Goal: Task Accomplishment & Management: Check status

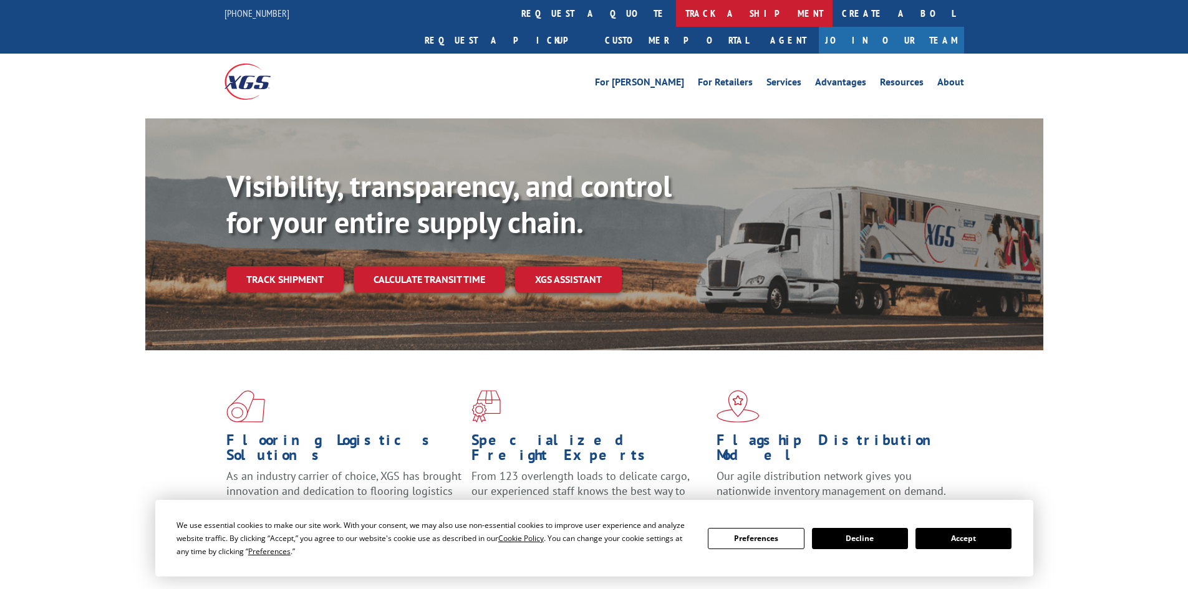
click at [676, 11] on link "track a shipment" at bounding box center [754, 13] width 156 height 27
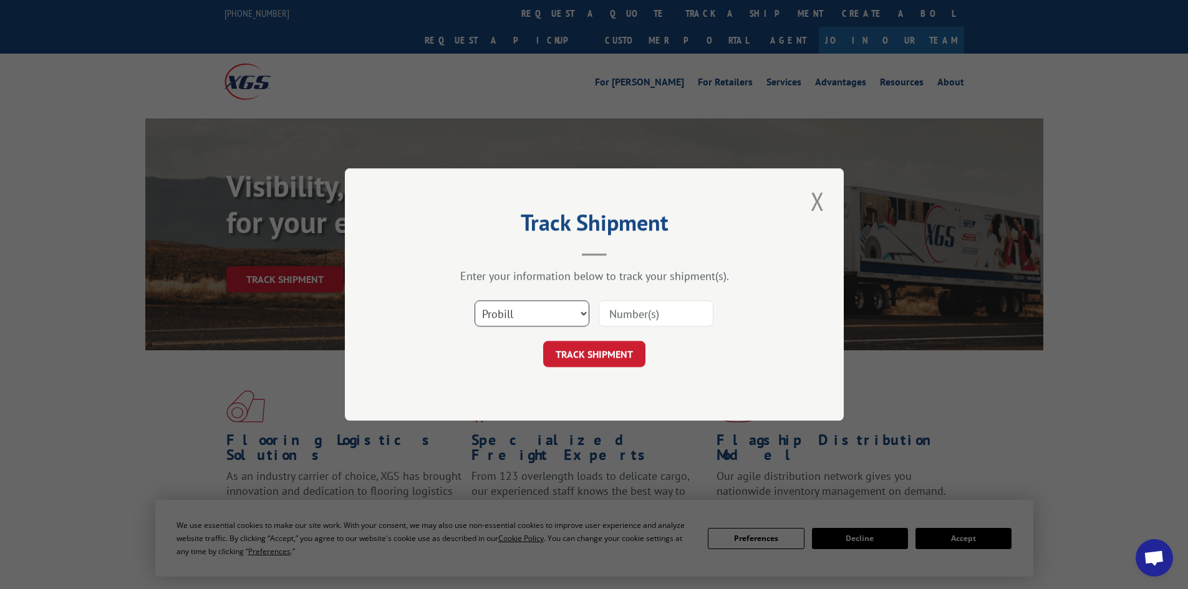
click at [547, 320] on select "Select category... Probill BOL PO" at bounding box center [531, 313] width 115 height 26
select select "bol"
click at [474, 300] on select "Select category... Probill BOL PO" at bounding box center [531, 313] width 115 height 26
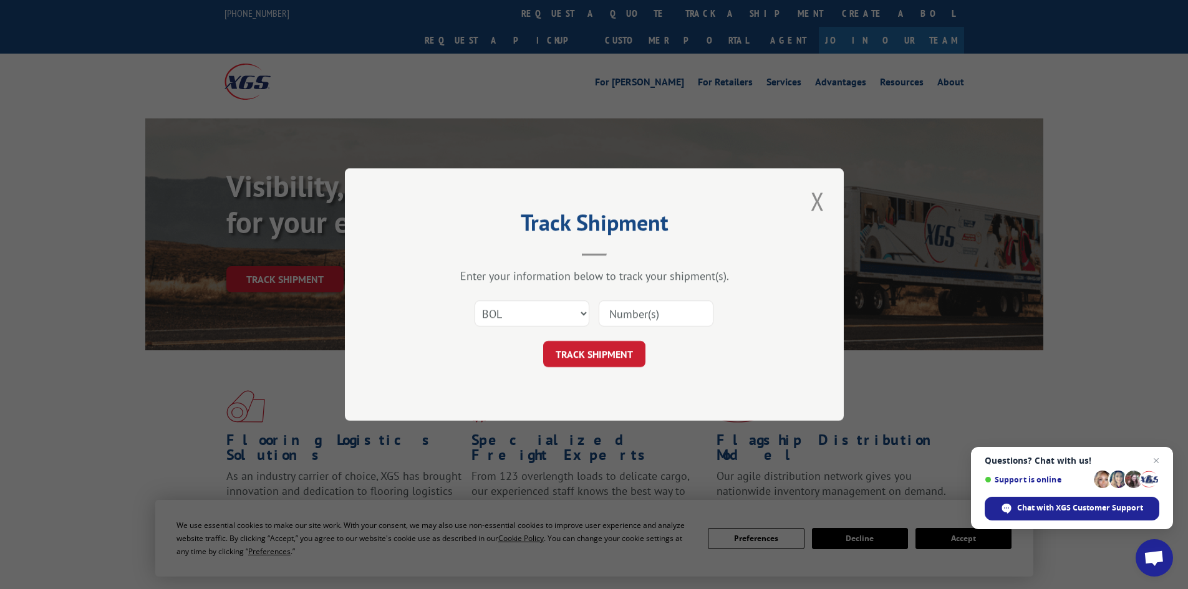
paste input "4904899"
type input "4904899"
click at [625, 349] on button "TRACK SHIPMENT" at bounding box center [594, 354] width 102 height 26
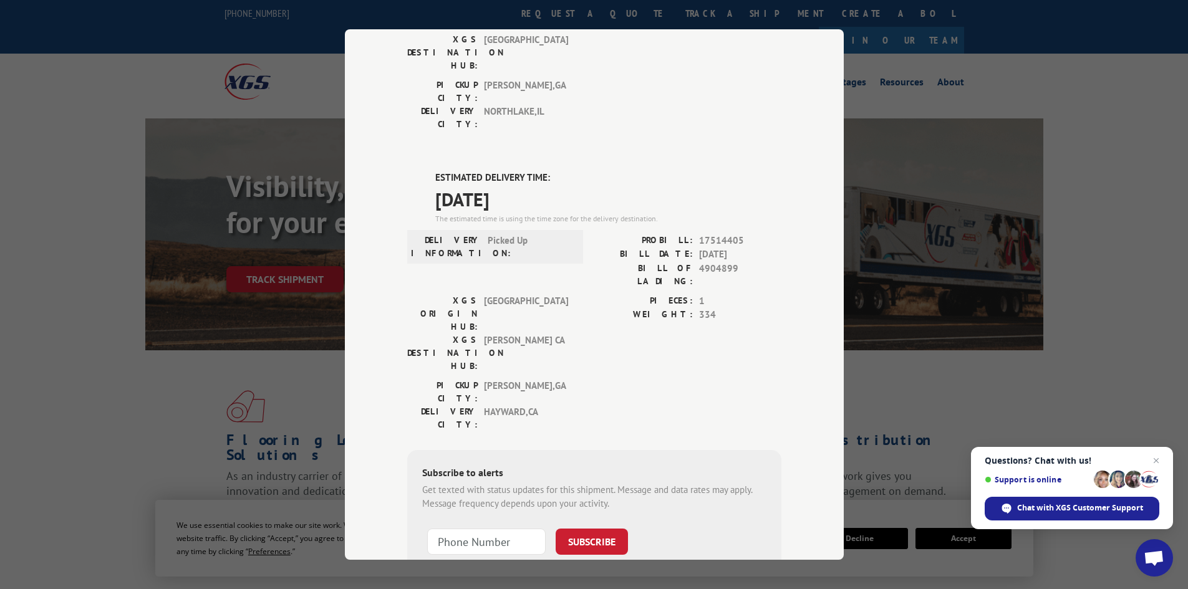
scroll to position [234, 0]
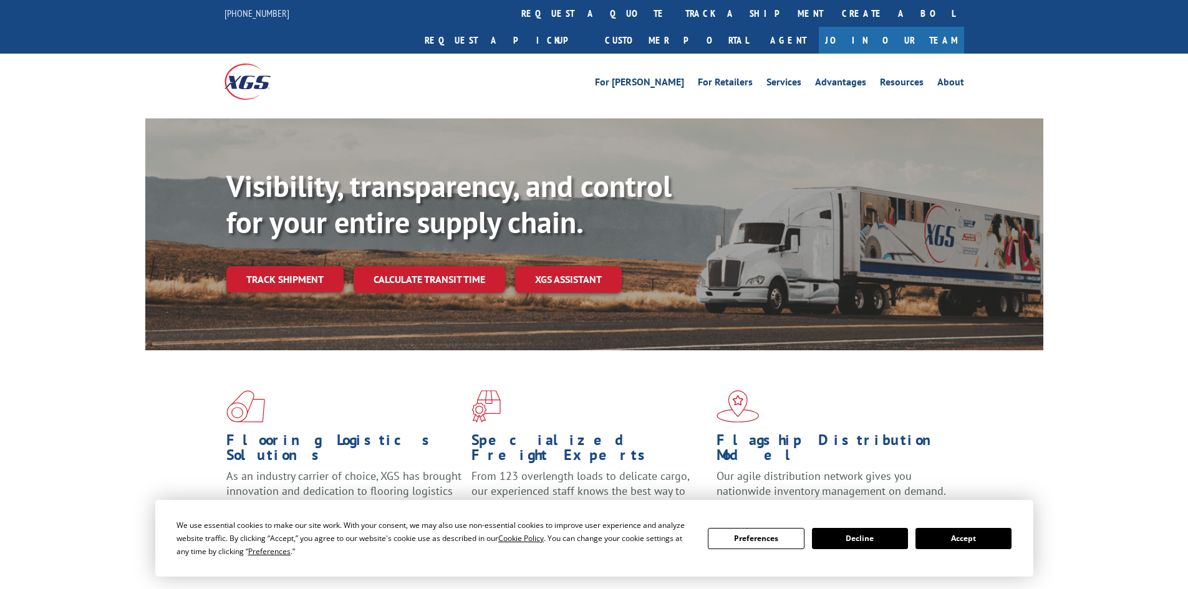
click at [676, 19] on link "track a shipment" at bounding box center [754, 13] width 156 height 27
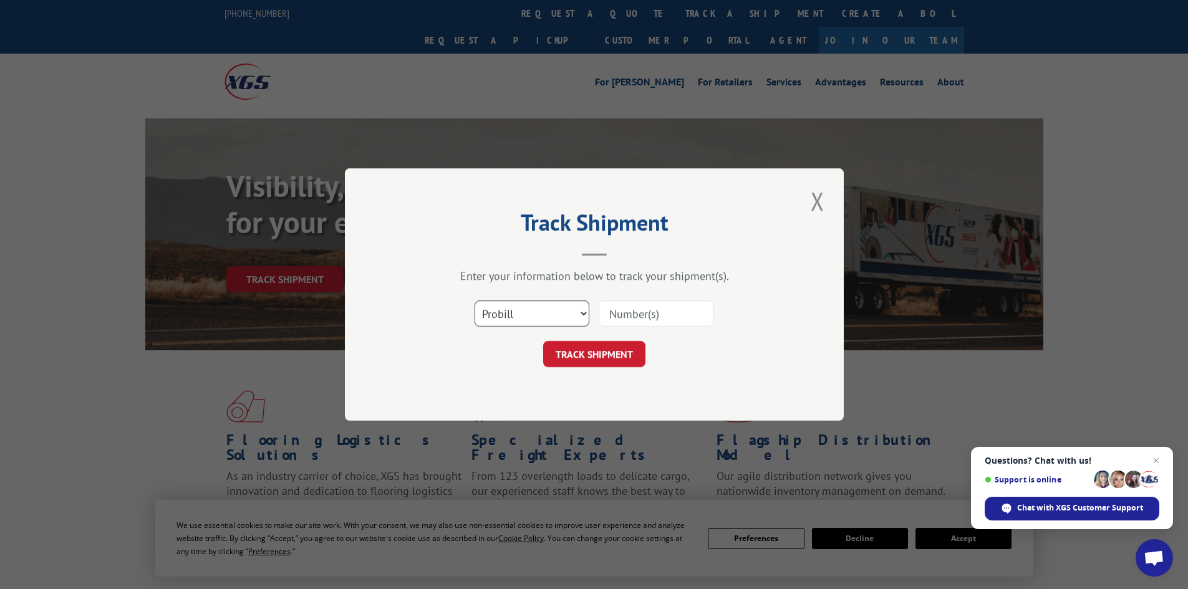
click at [546, 309] on select "Select category... Probill BOL PO" at bounding box center [531, 313] width 115 height 26
select select "bol"
click at [474, 300] on select "Select category... Probill BOL PO" at bounding box center [531, 313] width 115 height 26
paste input "4856110"
type input "4856110"
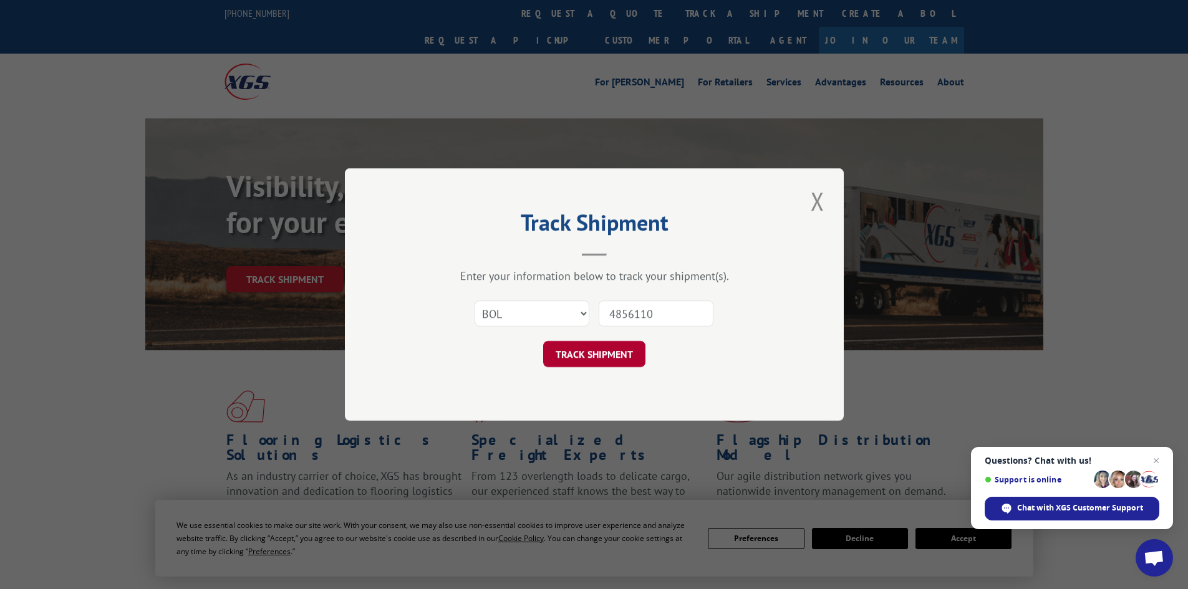
click at [573, 344] on button "TRACK SHIPMENT" at bounding box center [594, 354] width 102 height 26
